Goal: Information Seeking & Learning: Learn about a topic

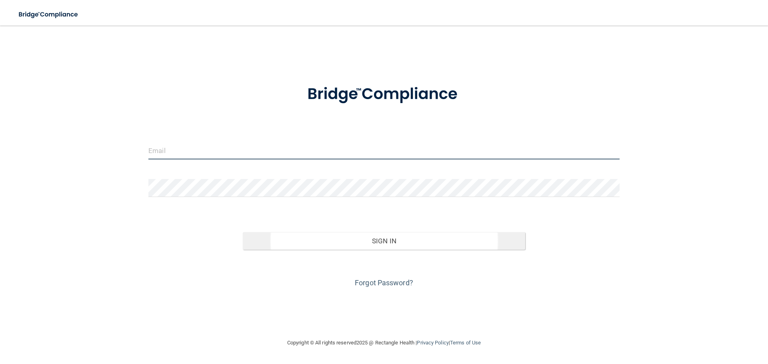
type input "[EMAIL_ADDRESS][DOMAIN_NAME]"
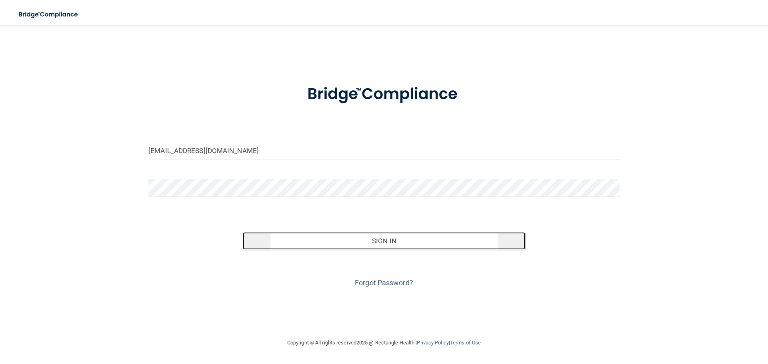
click at [367, 242] on button "Sign In" at bounding box center [384, 241] width 283 height 18
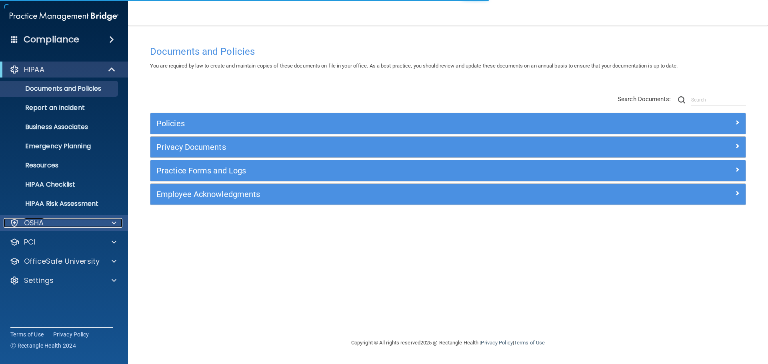
click at [49, 222] on div "OSHA" at bounding box center [53, 223] width 99 height 10
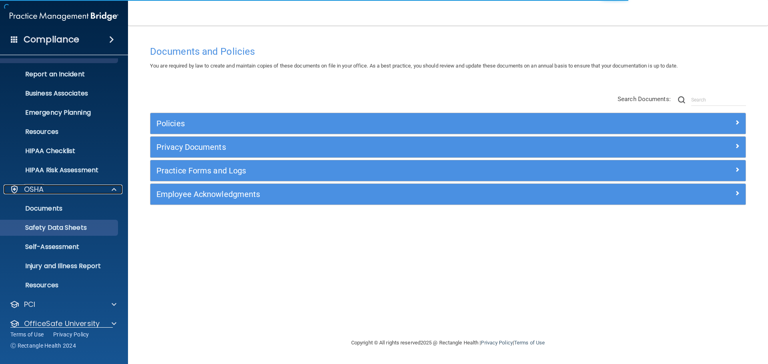
scroll to position [64, 0]
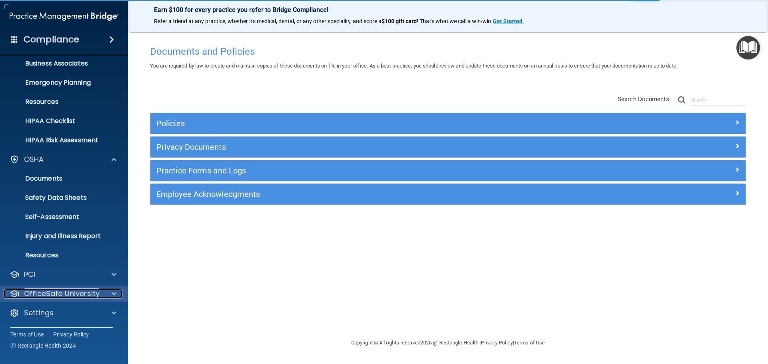
click at [65, 290] on p "OfficeSafe University" at bounding box center [62, 294] width 76 height 10
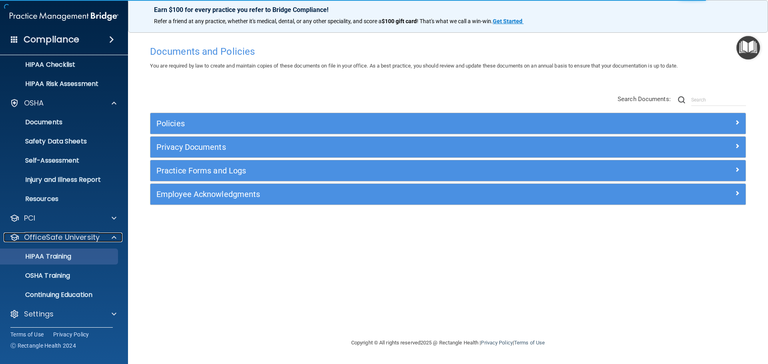
scroll to position [121, 0]
click at [60, 256] on p "HIPAA Training" at bounding box center [38, 256] width 66 height 8
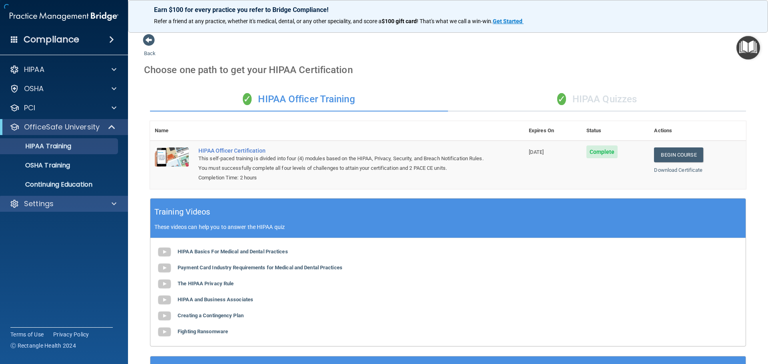
click at [40, 210] on div "Settings" at bounding box center [64, 204] width 128 height 16
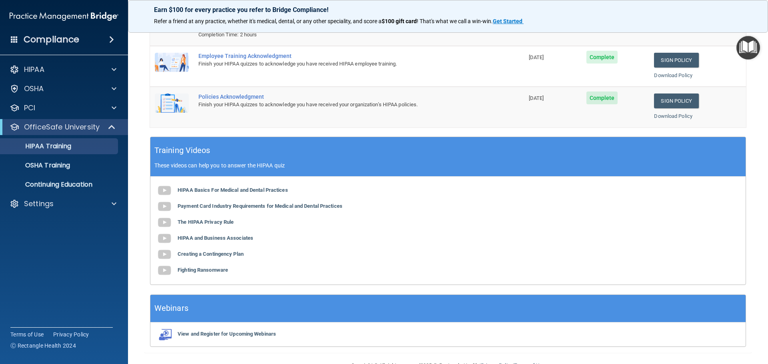
scroll to position [164, 0]
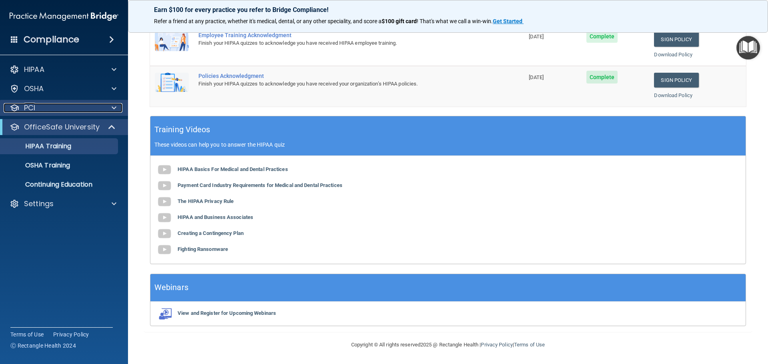
click at [52, 108] on div "PCI" at bounding box center [53, 108] width 99 height 10
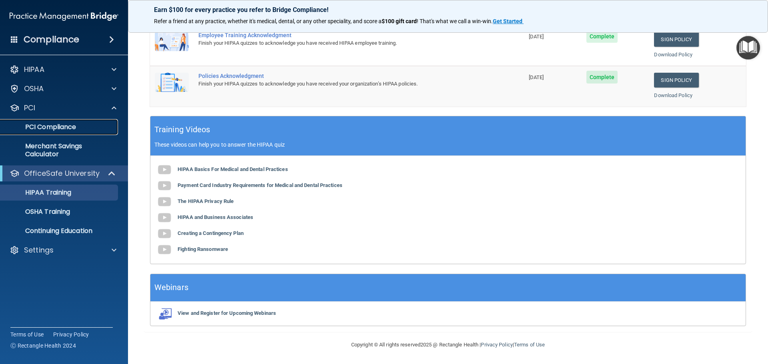
click at [53, 128] on p "PCI Compliance" at bounding box center [59, 127] width 109 height 8
click at [56, 211] on p "OSHA Training" at bounding box center [37, 212] width 65 height 8
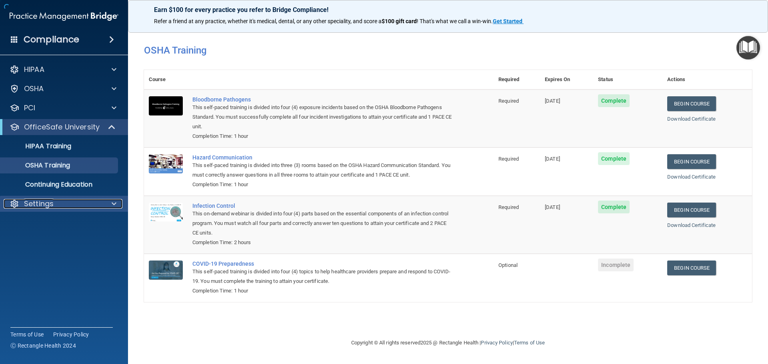
click at [45, 207] on p "Settings" at bounding box center [39, 204] width 30 height 10
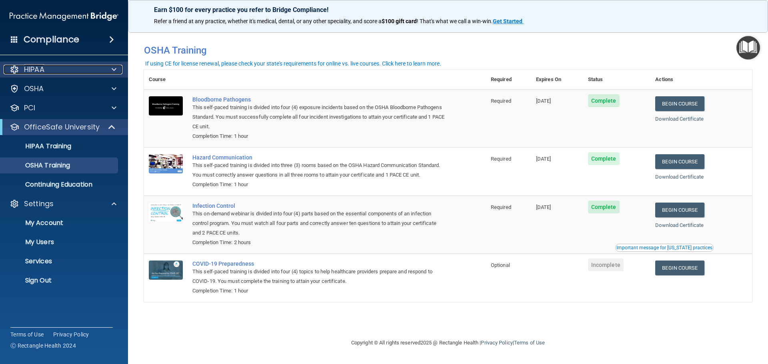
click at [42, 68] on p "HIPAA" at bounding box center [34, 70] width 20 height 10
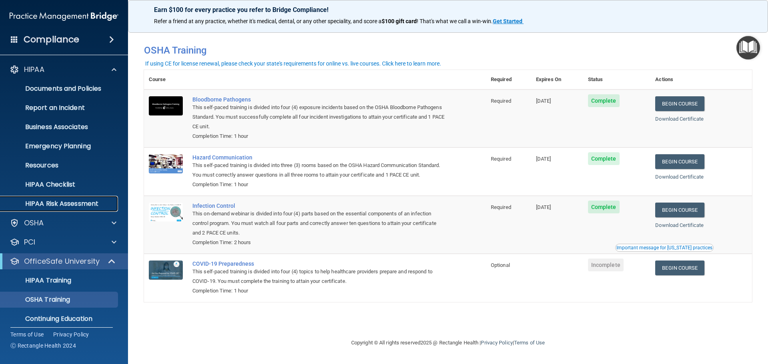
click at [51, 200] on p "HIPAA Risk Assessment" at bounding box center [59, 204] width 109 height 8
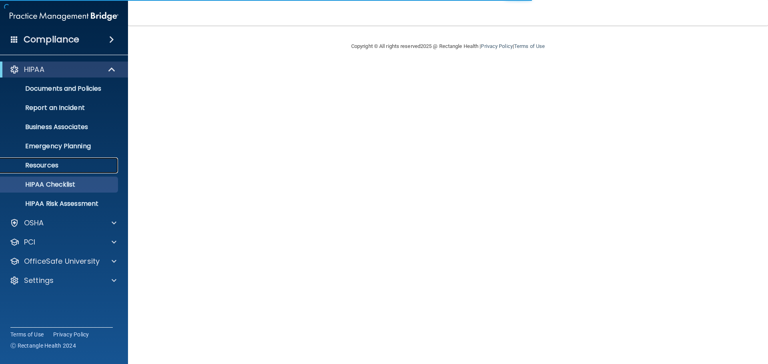
click at [50, 166] on p "Resources" at bounding box center [59, 166] width 109 height 8
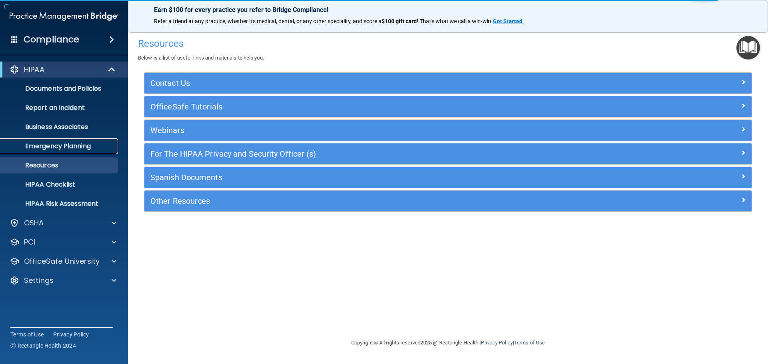
click at [58, 142] on p "Emergency Planning" at bounding box center [59, 146] width 109 height 8
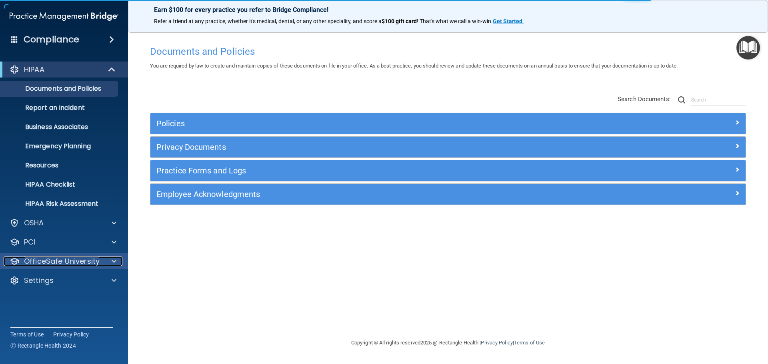
click at [52, 262] on p "OfficeSafe University" at bounding box center [62, 262] width 76 height 10
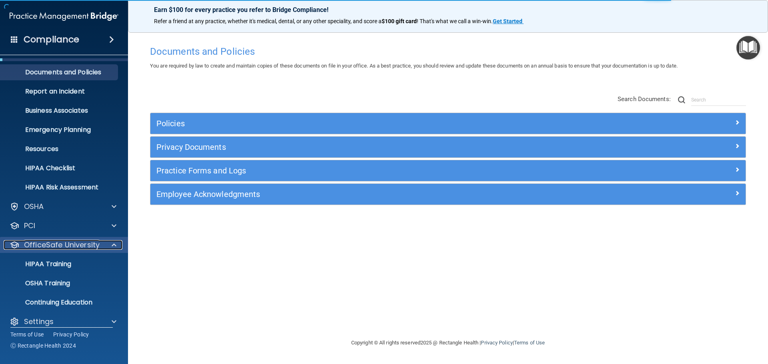
scroll to position [25, 0]
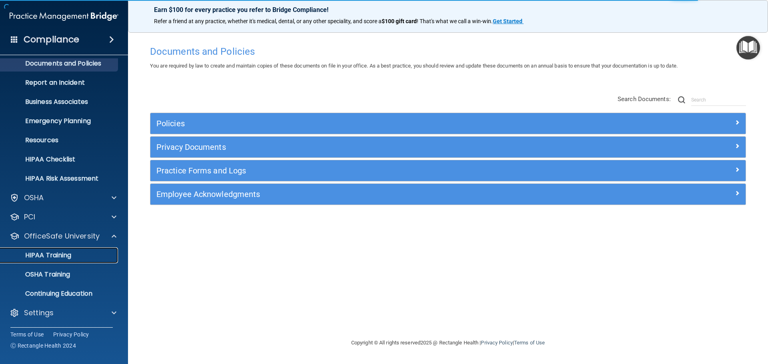
click at [55, 253] on p "HIPAA Training" at bounding box center [38, 256] width 66 height 8
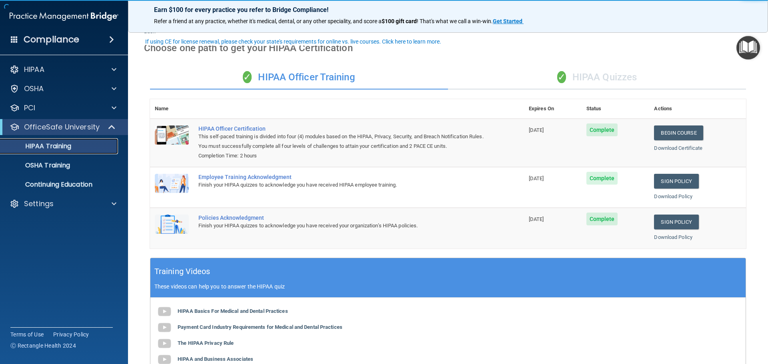
scroll to position [40, 0]
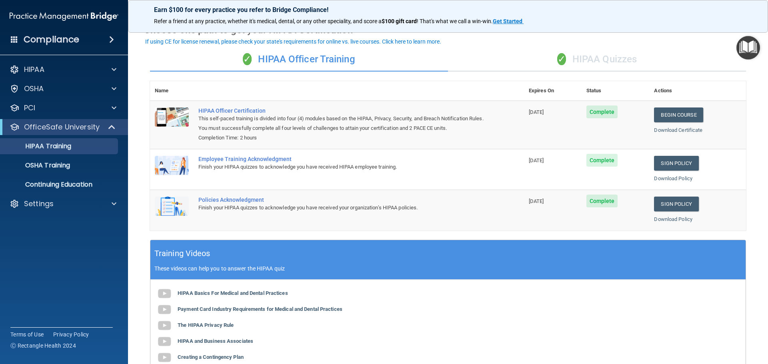
click at [589, 60] on div "✓ HIPAA Quizzes" at bounding box center [597, 60] width 298 height 24
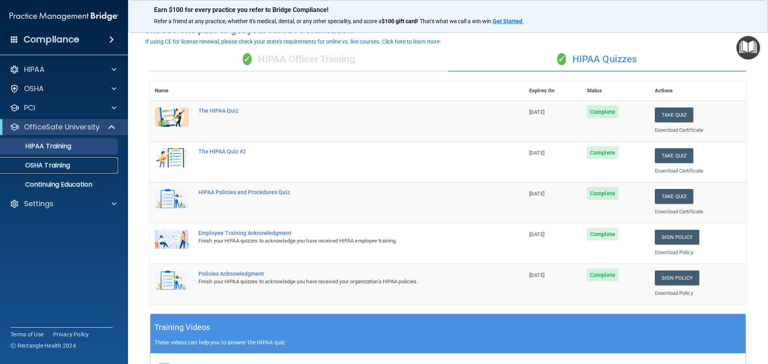
click at [56, 164] on p "OSHA Training" at bounding box center [37, 166] width 65 height 8
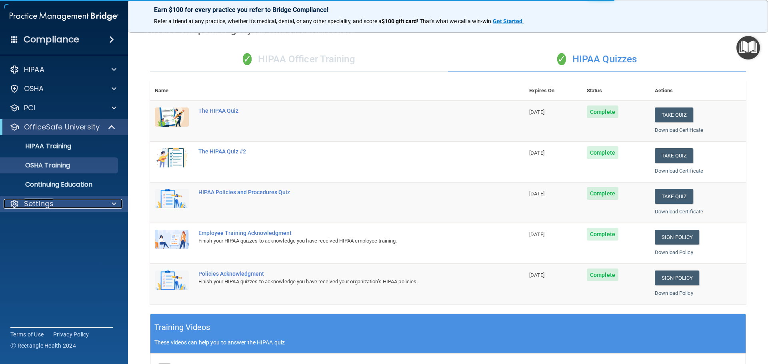
click at [48, 206] on p "Settings" at bounding box center [39, 204] width 30 height 10
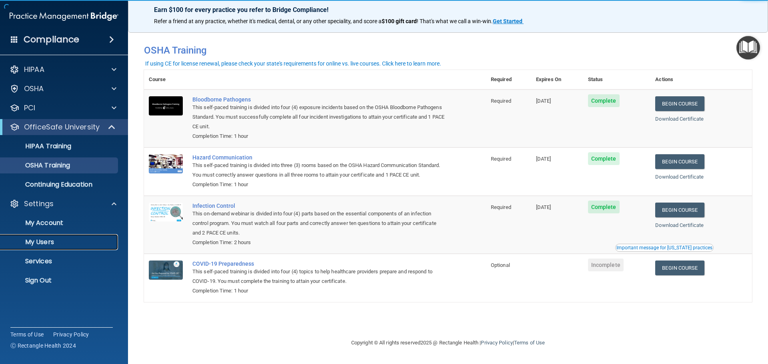
click at [36, 239] on p "My Users" at bounding box center [59, 242] width 109 height 8
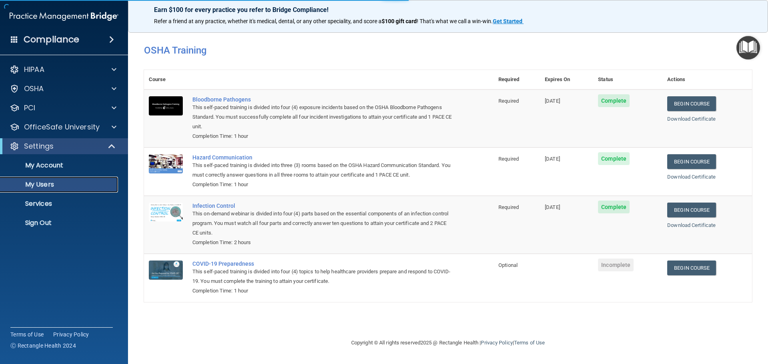
select select "20"
